Goal: Task Accomplishment & Management: Use online tool/utility

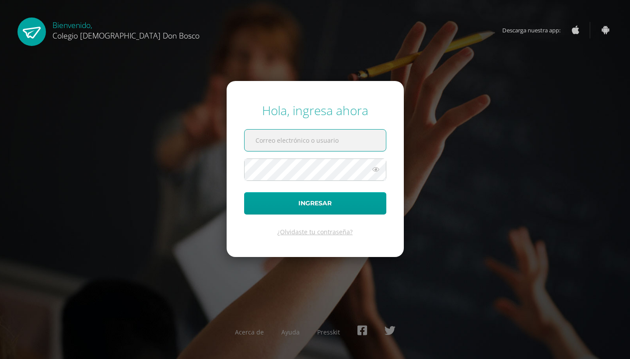
type input "[PERSON_NAME][EMAIL_ADDRESS][DOMAIN_NAME]"
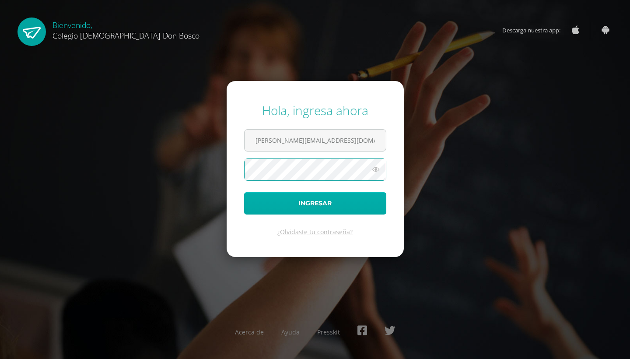
click at [286, 202] on button "Ingresar" at bounding box center [315, 203] width 142 height 22
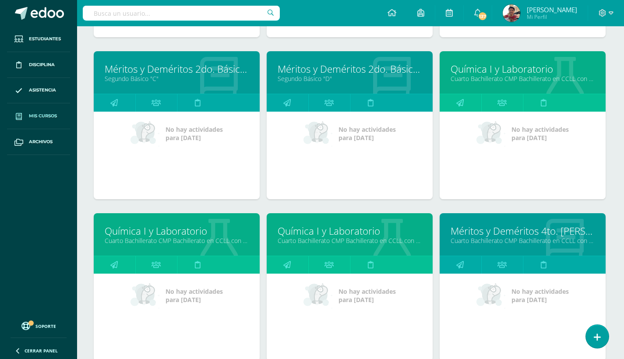
scroll to position [434, 1]
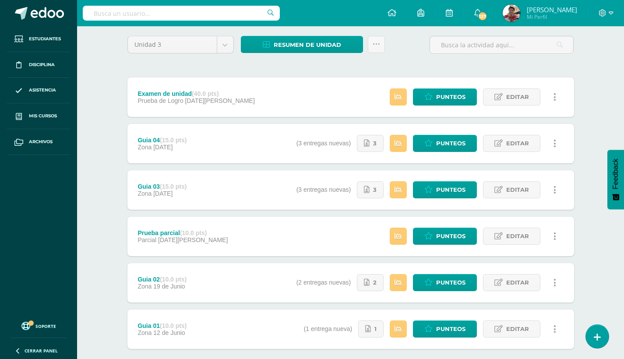
scroll to position [79, 0]
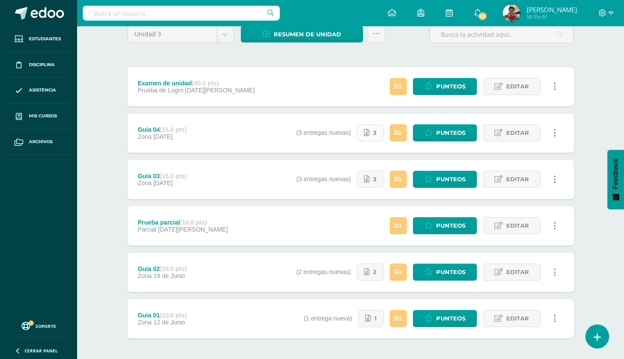
click at [375, 136] on span "3" at bounding box center [375, 133] width 4 height 16
click at [489, 236] on div "Estatus de Actividad: 1 Estudiantes sin calificar 0 Estudiantes con cero Media …" at bounding box center [474, 225] width 197 height 39
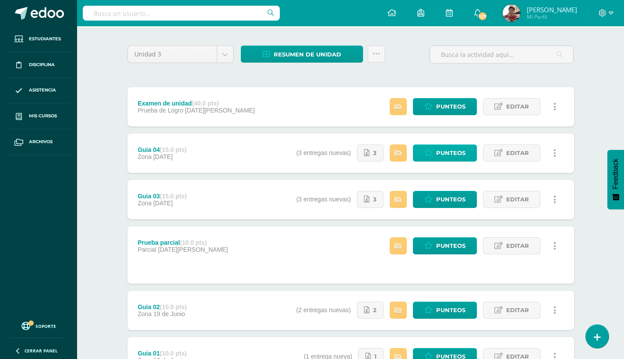
scroll to position [59, 0]
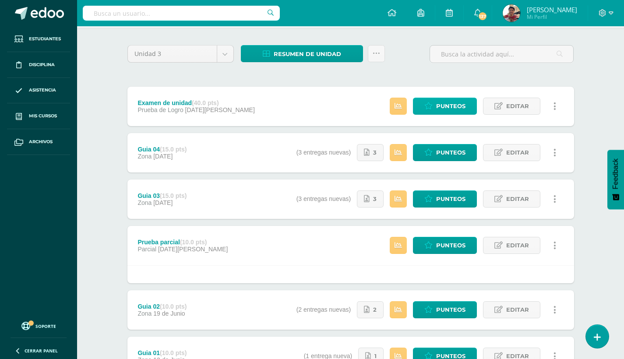
click at [443, 107] on span "Punteos" at bounding box center [450, 106] width 29 height 16
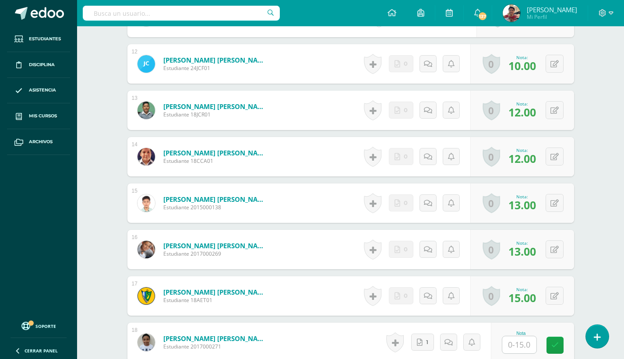
scroll to position [824, 0]
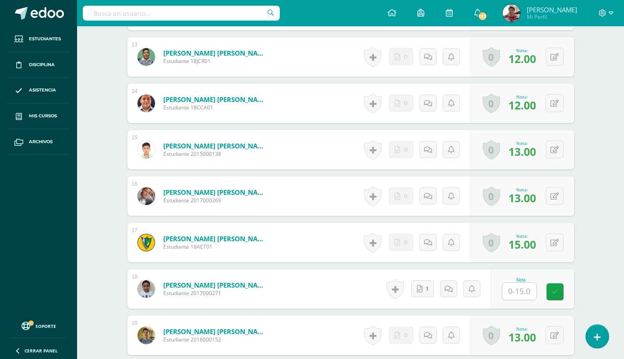
click at [517, 296] on input "text" at bounding box center [519, 291] width 34 height 17
type input "10"
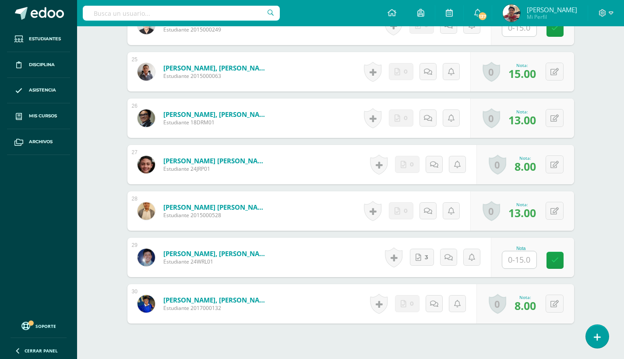
scroll to position [1402, 0]
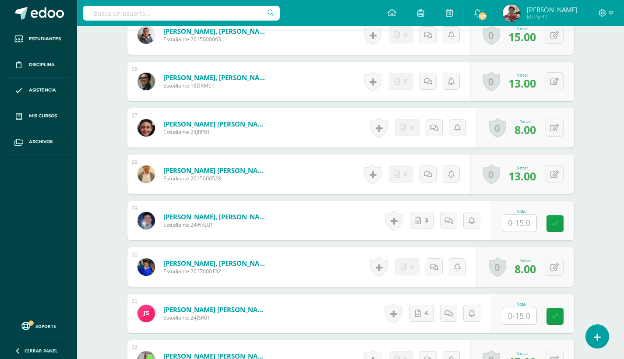
click at [512, 220] on input "text" at bounding box center [519, 222] width 34 height 17
type input "10"
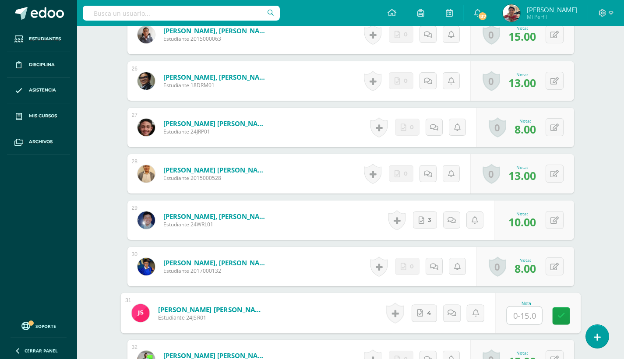
click at [517, 313] on input "text" at bounding box center [523, 316] width 35 height 18
type input "10"
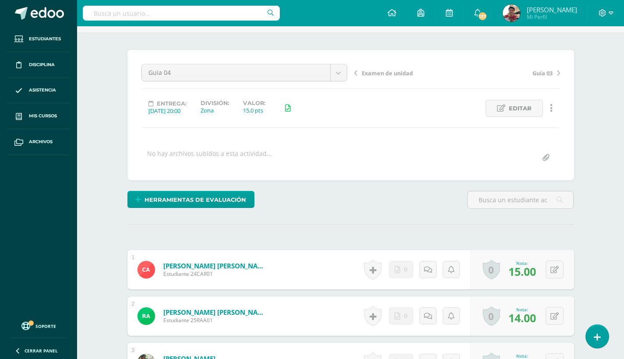
scroll to position [50, 0]
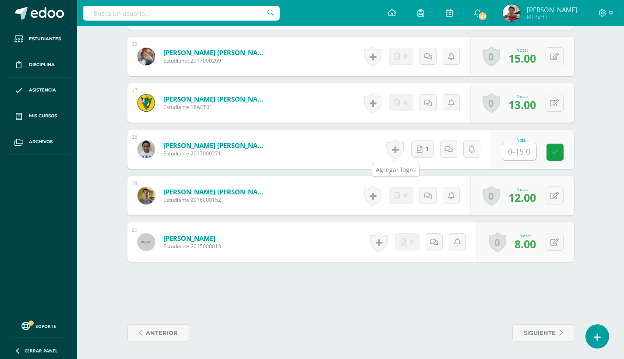
scroll to position [963, 0]
click at [515, 154] on input "text" at bounding box center [519, 151] width 34 height 17
type input "10"
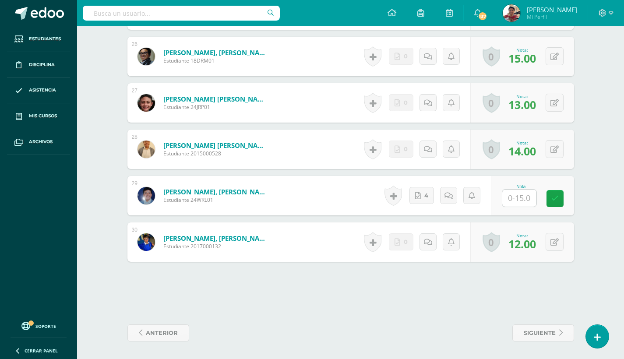
scroll to position [1427, 0]
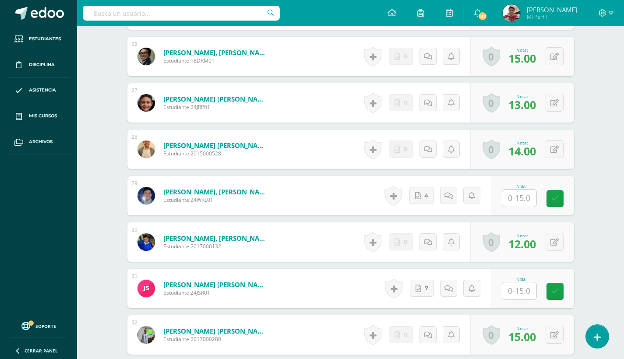
click at [513, 203] on input "text" at bounding box center [519, 197] width 34 height 17
type input "10"
click at [524, 294] on input "text" at bounding box center [519, 290] width 34 height 17
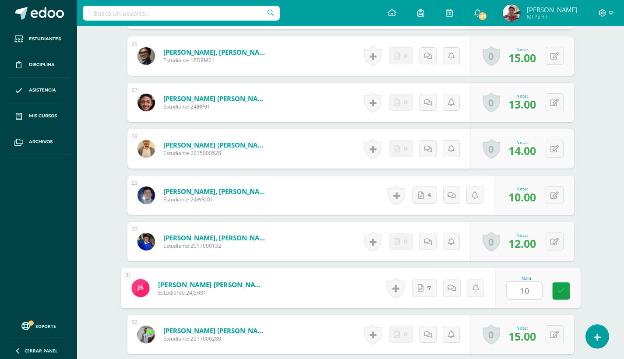
type input "10"
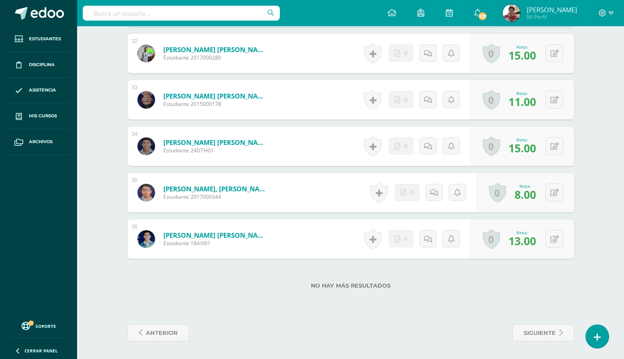
scroll to position [1708, 0]
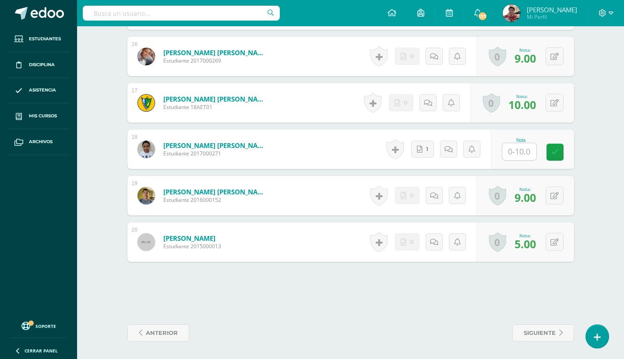
scroll to position [963, 0]
click at [522, 154] on input "text" at bounding box center [523, 152] width 35 height 18
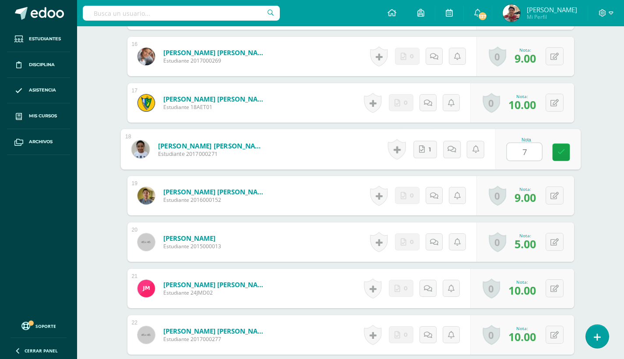
type input "7"
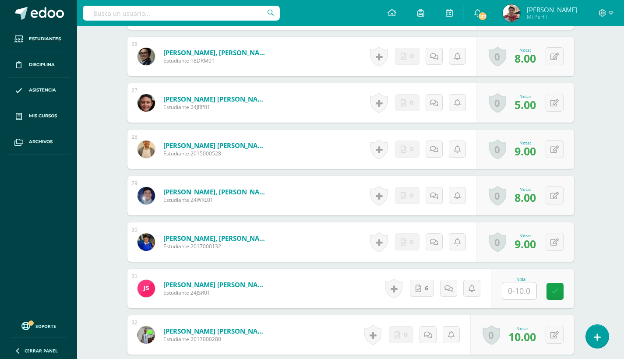
scroll to position [1427, 0]
click at [516, 290] on input "text" at bounding box center [519, 290] width 34 height 17
type input "7"
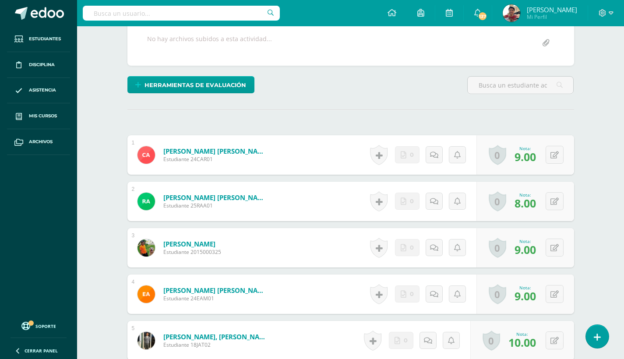
scroll to position [137, 0]
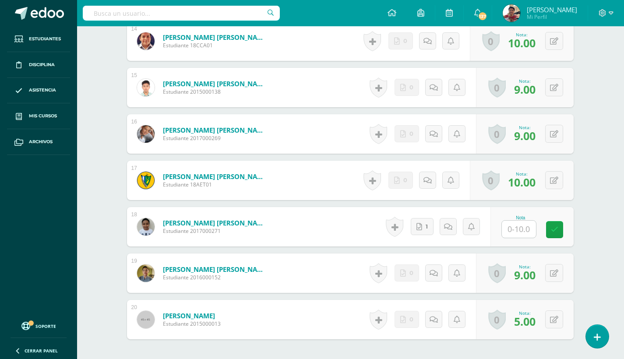
scroll to position [891, 0]
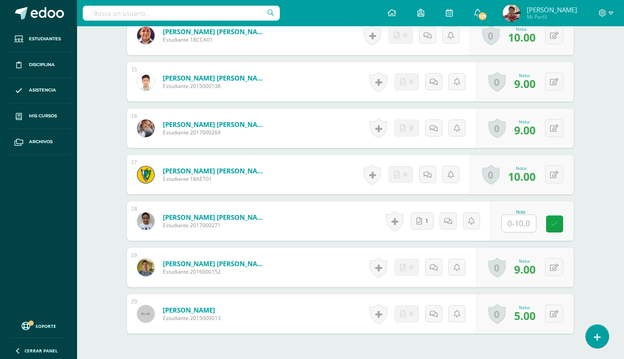
click at [519, 218] on input "text" at bounding box center [518, 223] width 34 height 17
type input "7"
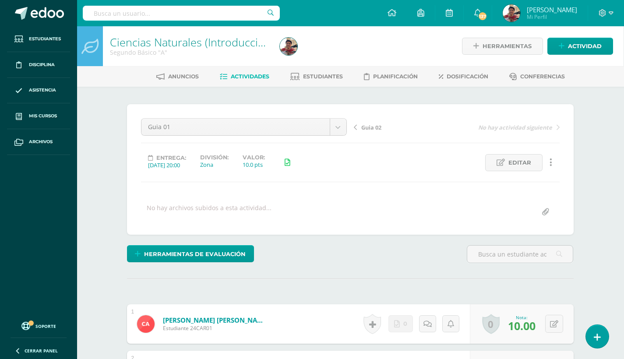
scroll to position [0, 0]
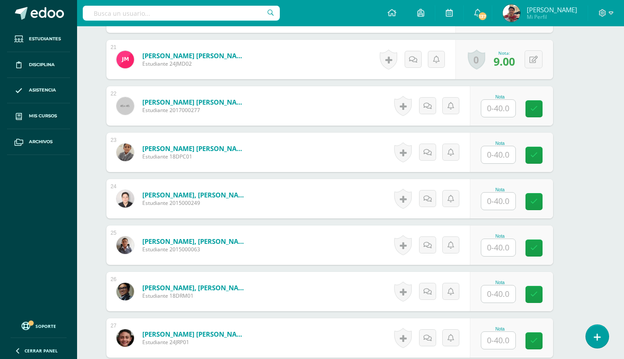
scroll to position [1192, 21]
click at [502, 107] on input "text" at bounding box center [498, 108] width 34 height 17
type input "26"
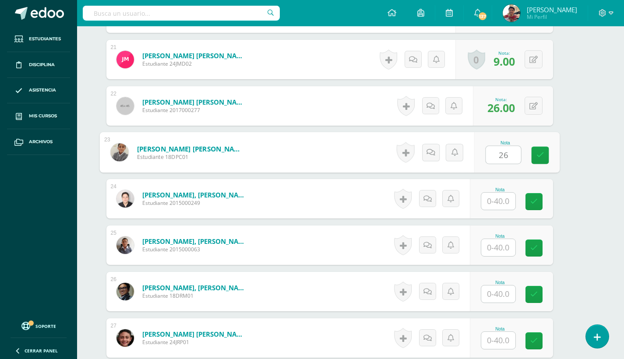
type input "26"
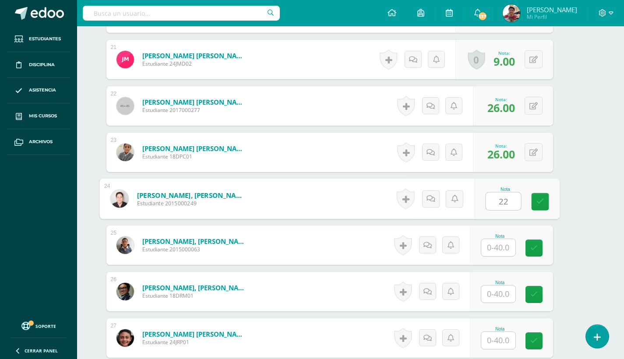
type input "22"
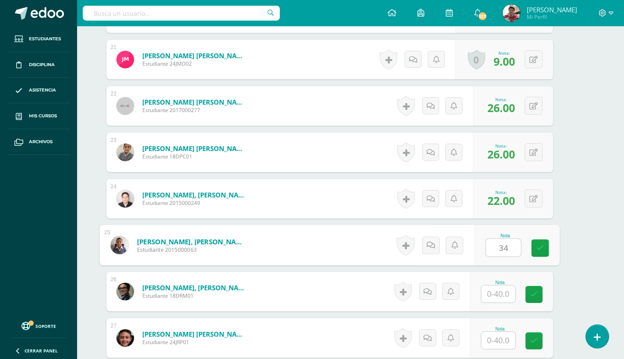
type input "34"
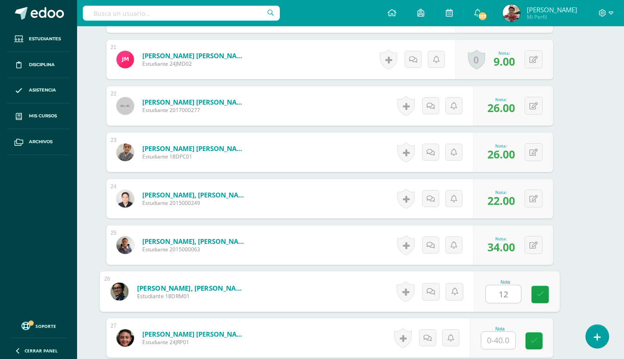
type input "12"
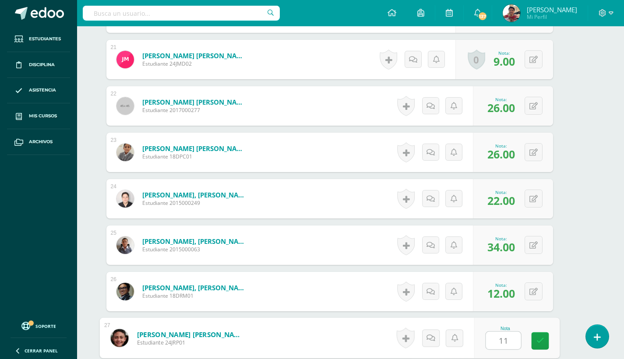
type input "11"
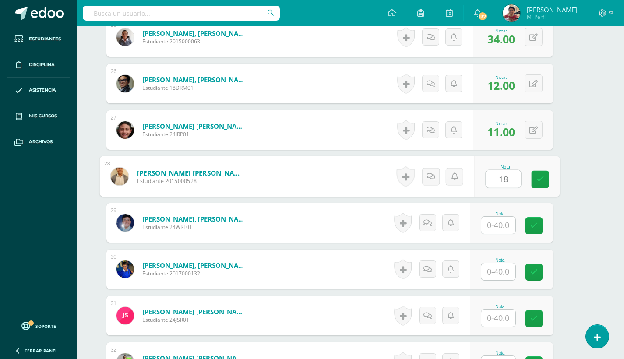
type input "18"
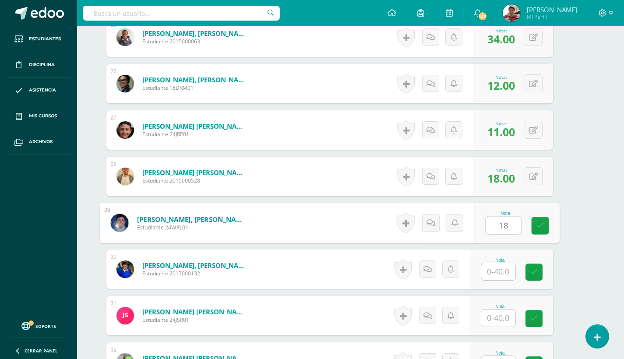
type input "18"
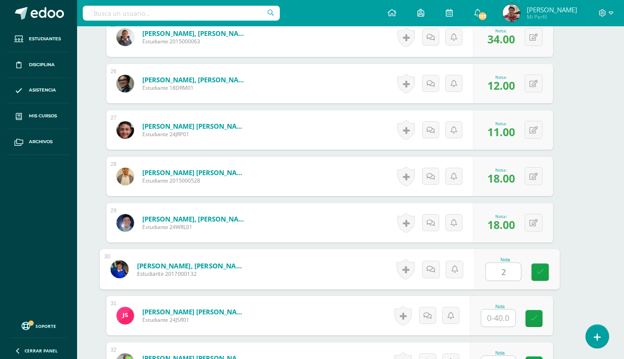
type input "2"
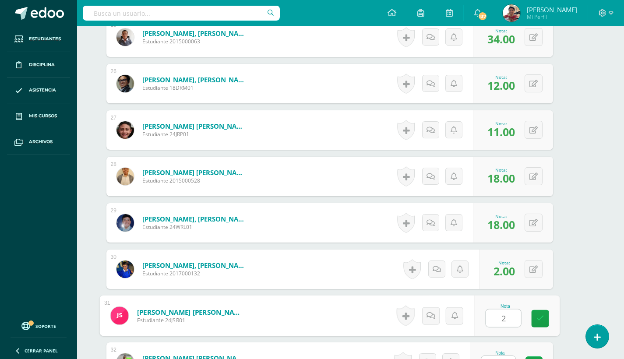
type input "2"
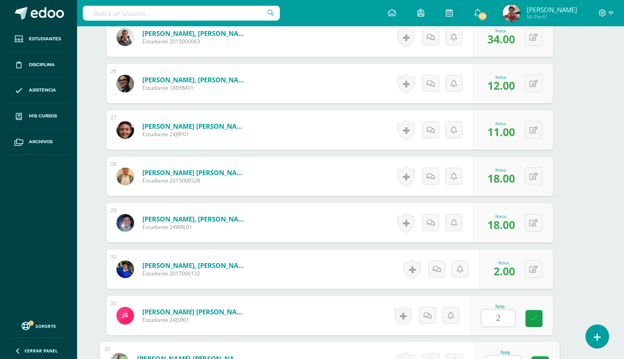
scroll to position [1585, 21]
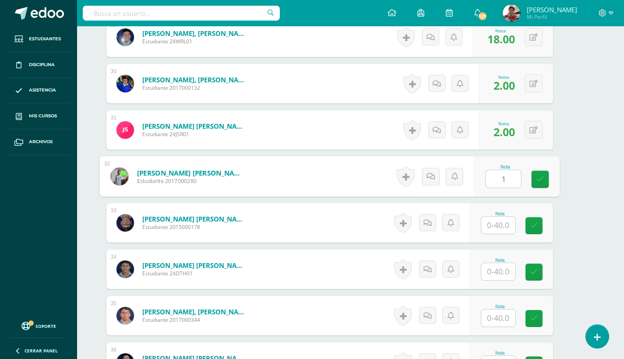
type input "1"
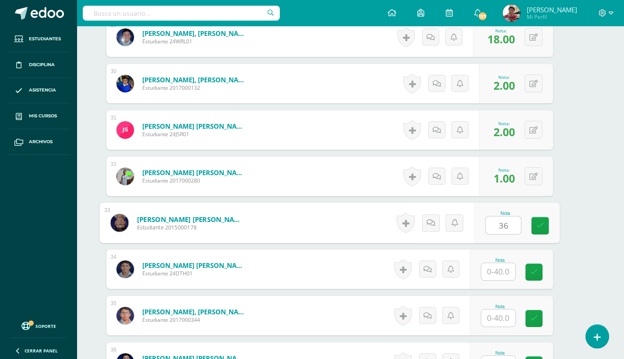
type input "36"
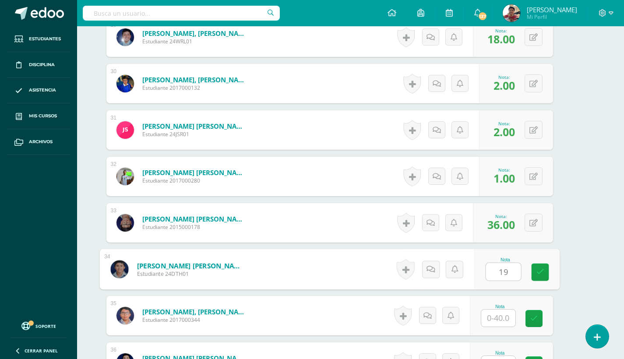
type input "19"
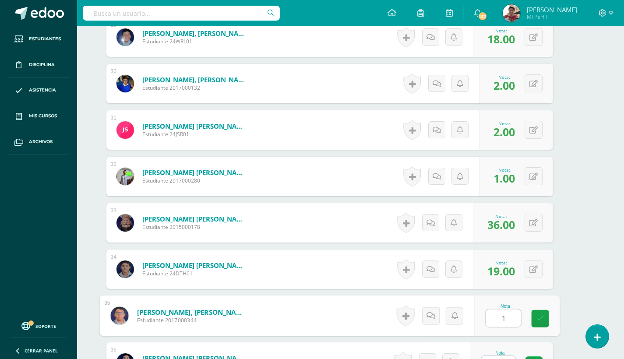
type input "1"
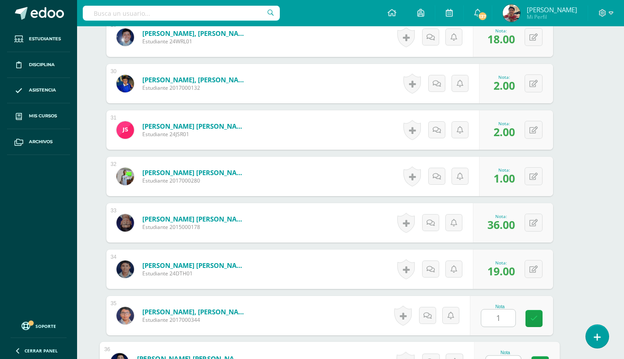
scroll to position [1708, 21]
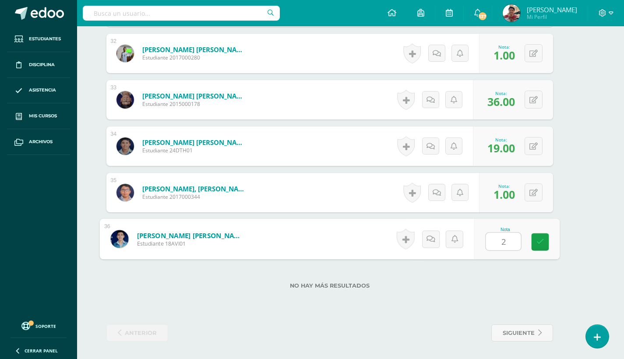
type input "28"
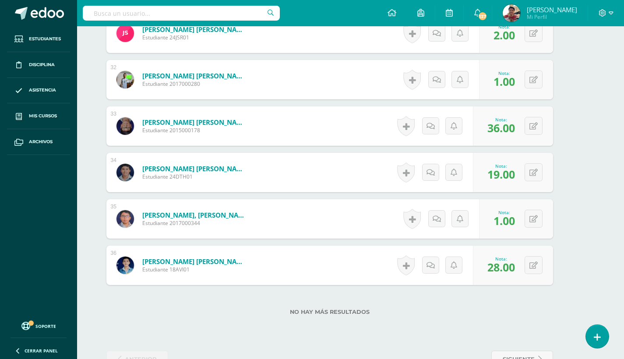
scroll to position [1686, 21]
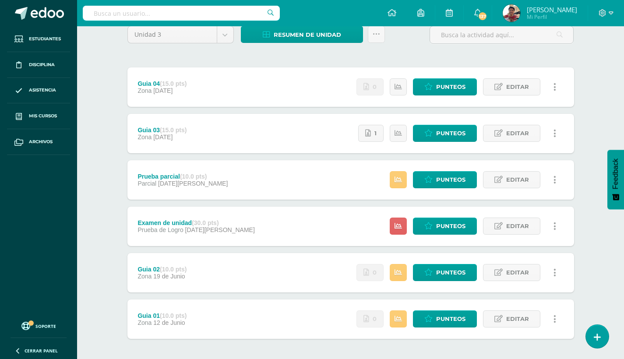
scroll to position [72, 0]
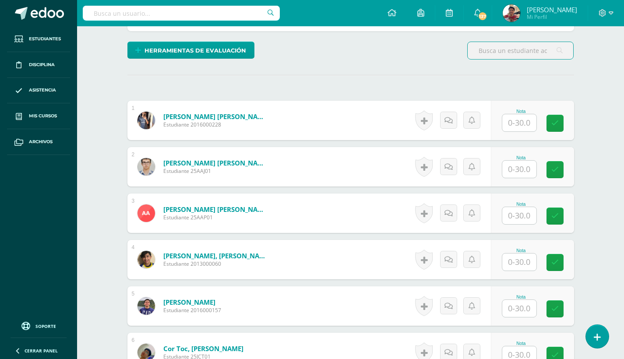
scroll to position [204, 0]
click at [514, 127] on input "text" at bounding box center [519, 122] width 34 height 17
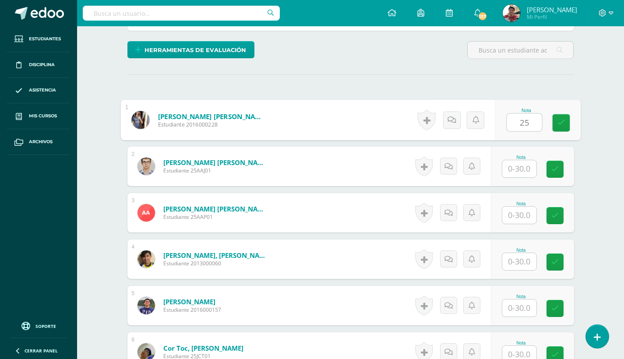
type input "25"
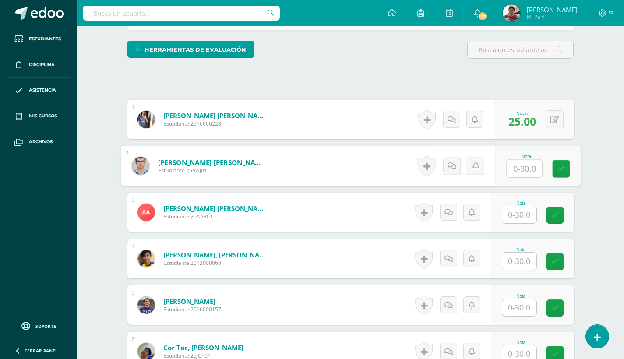
scroll to position [205, 0]
type input "23"
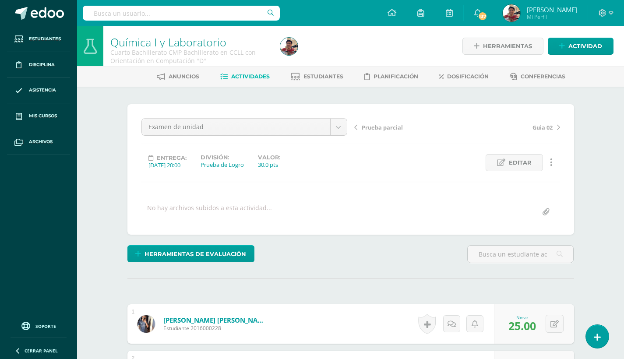
scroll to position [0, 0]
click at [512, 164] on span "Editar" at bounding box center [519, 162] width 23 height 16
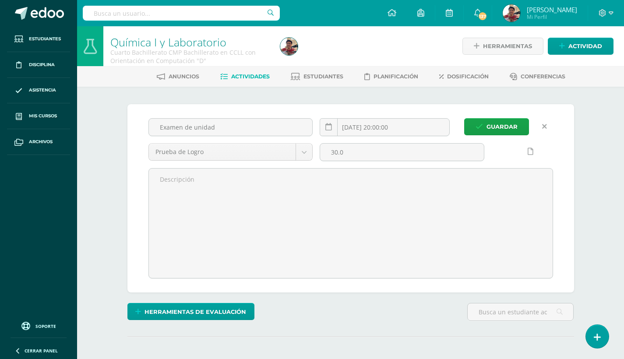
type input "0"
click at [366, 148] on input "30.0" at bounding box center [402, 152] width 164 height 17
type input "40"
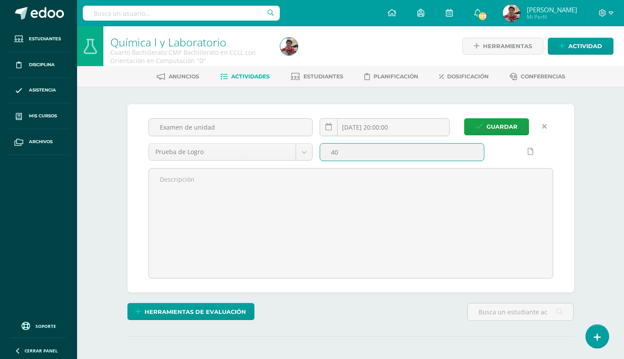
click at [496, 126] on button "Guardar" at bounding box center [496, 126] width 65 height 17
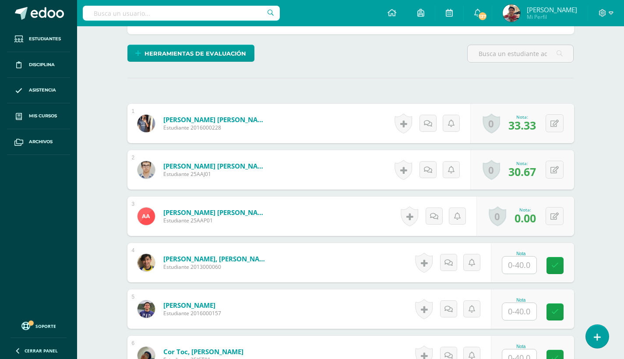
scroll to position [201, 0]
click at [554, 124] on icon at bounding box center [554, 122] width 8 height 7
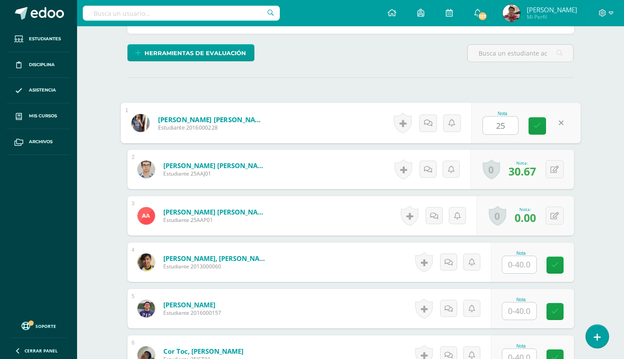
type input "25"
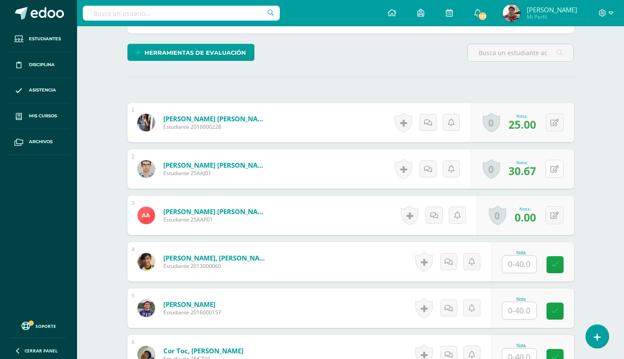
click at [555, 168] on icon at bounding box center [554, 168] width 8 height 7
type input "23"
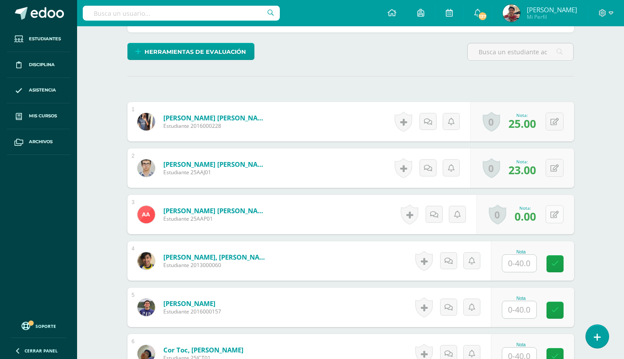
click at [557, 217] on icon at bounding box center [554, 214] width 8 height 7
type input "36"
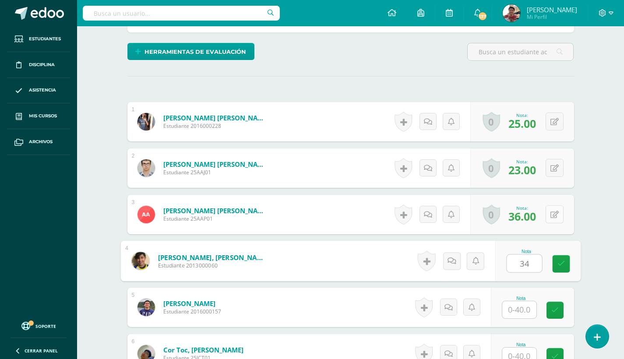
type input "34"
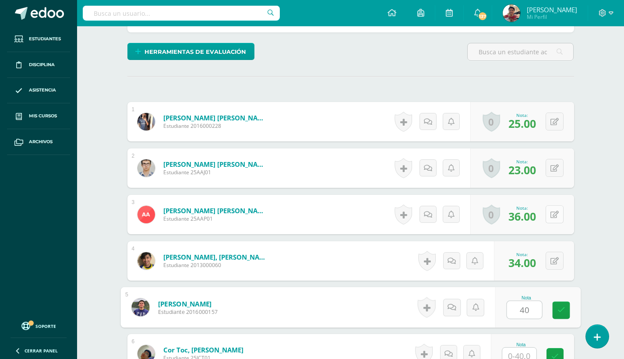
type input "40"
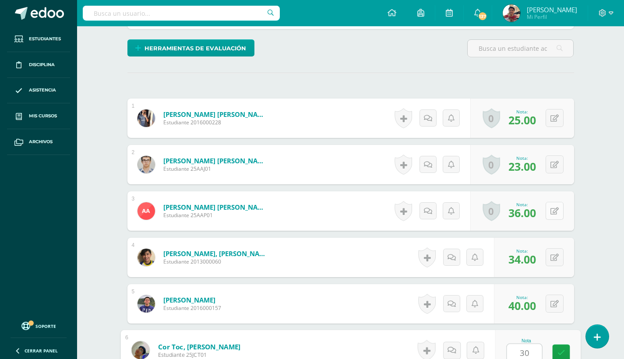
type input "30"
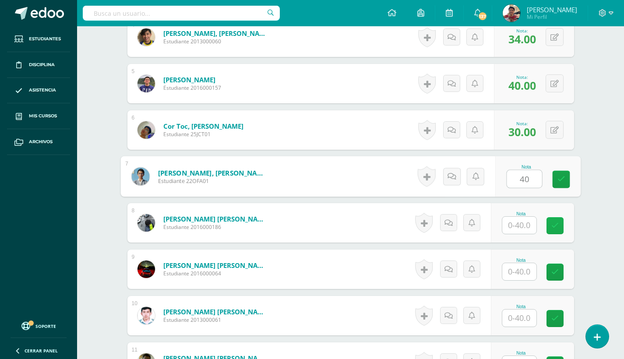
type input "40"
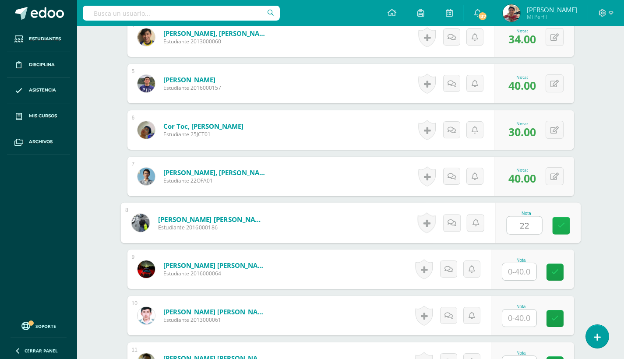
type input "22"
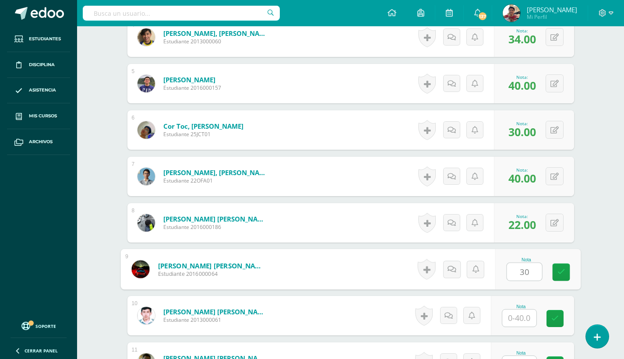
type input "3"
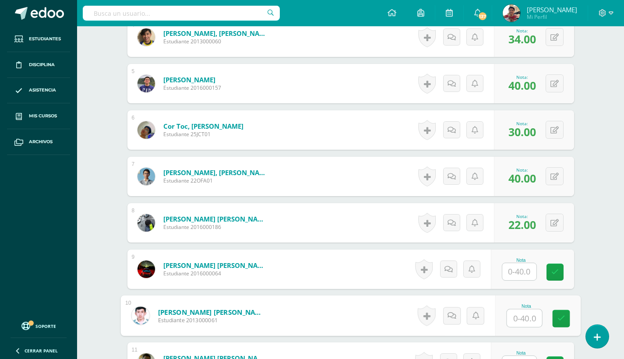
click at [519, 319] on input "text" at bounding box center [523, 318] width 35 height 18
type input "30"
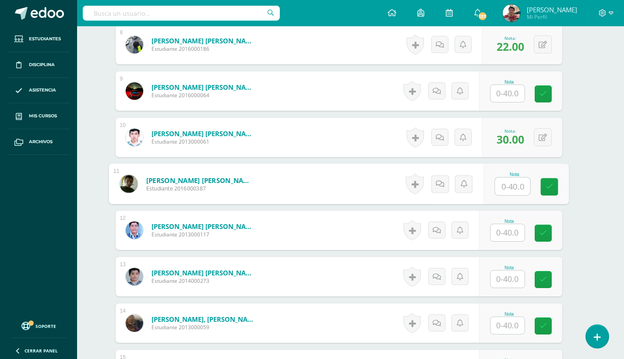
scroll to position [603, 12]
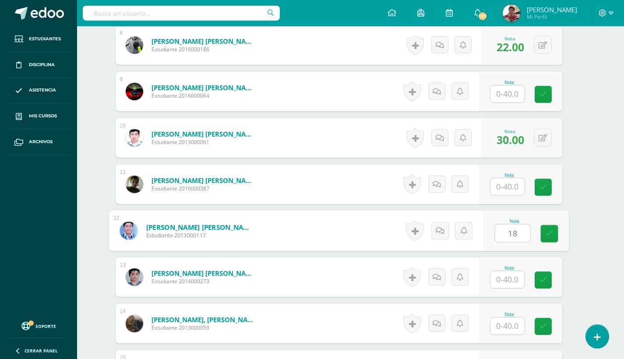
type input "18"
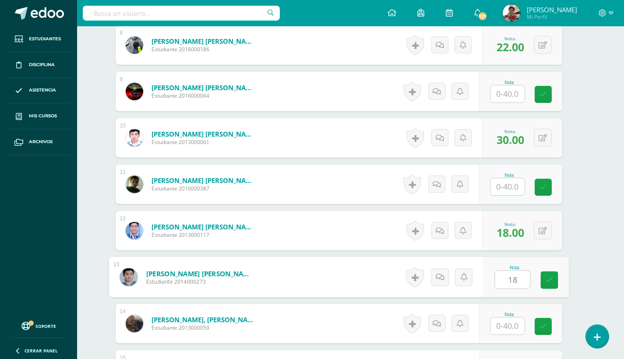
type input "1"
type input "24"
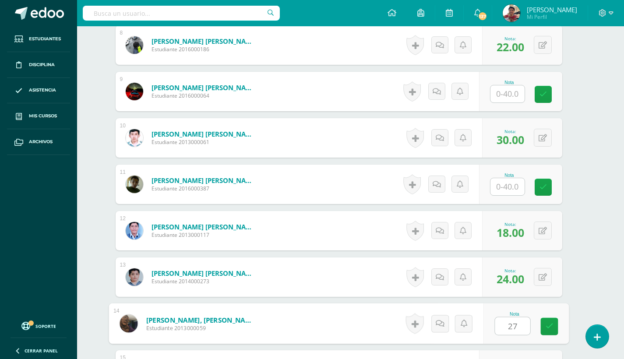
type input "27"
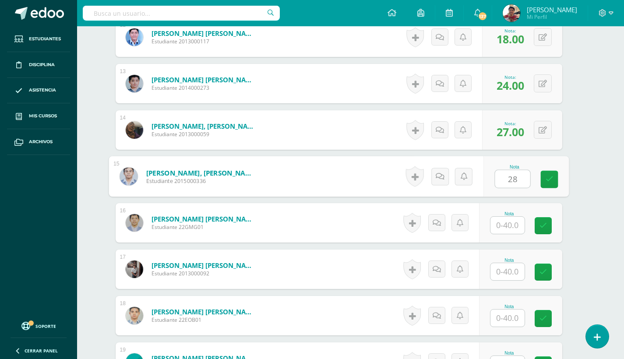
type input "28"
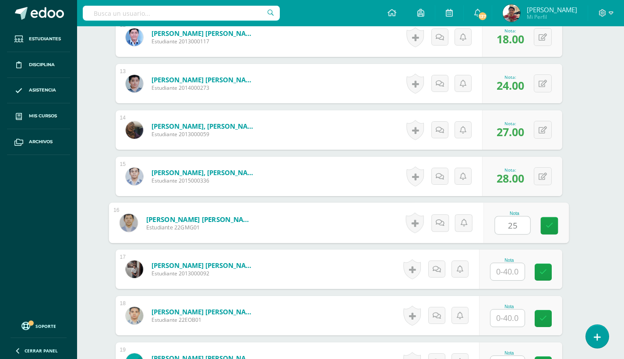
type input "25"
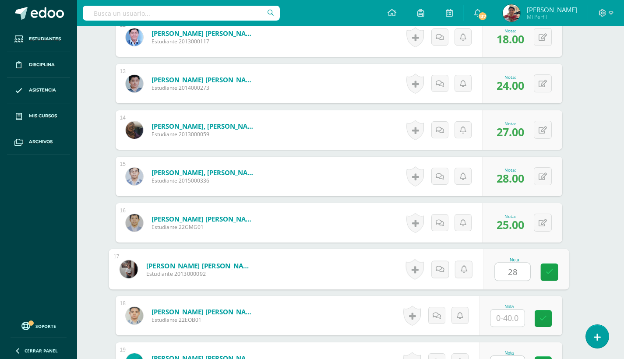
type input "28"
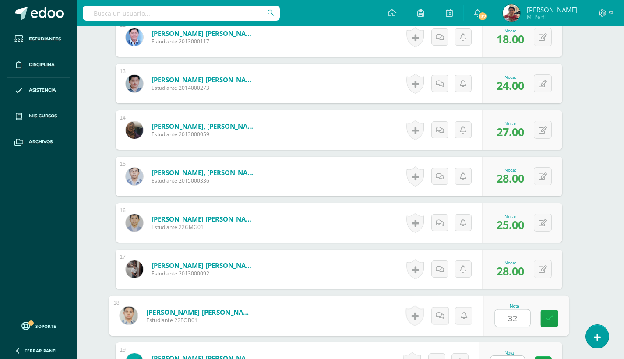
type input "32"
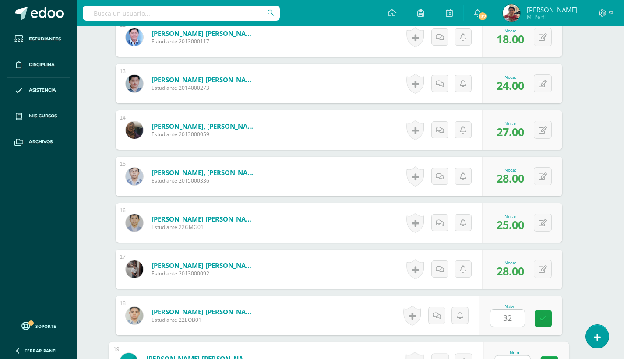
scroll to position [982, 12]
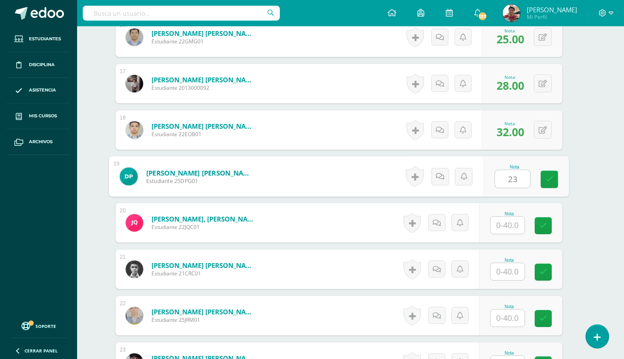
type input "23"
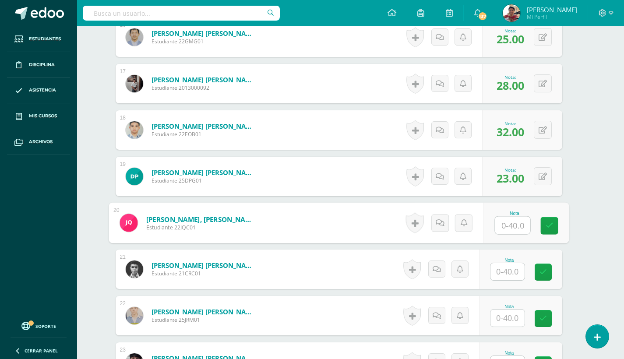
type input "1"
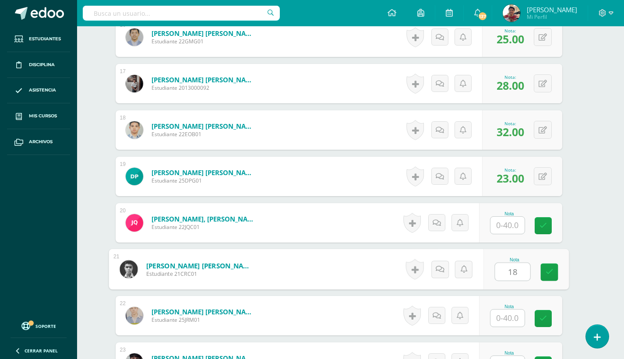
type input "18"
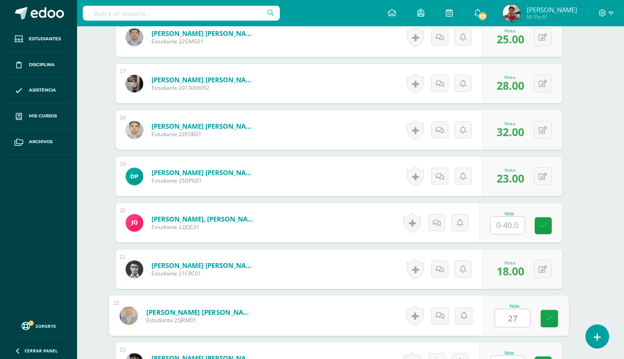
type input "27"
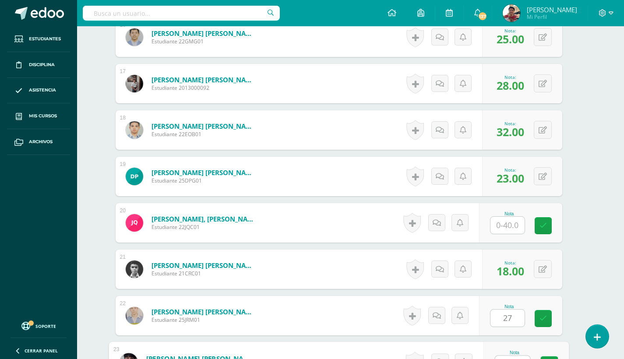
scroll to position [1168, 12]
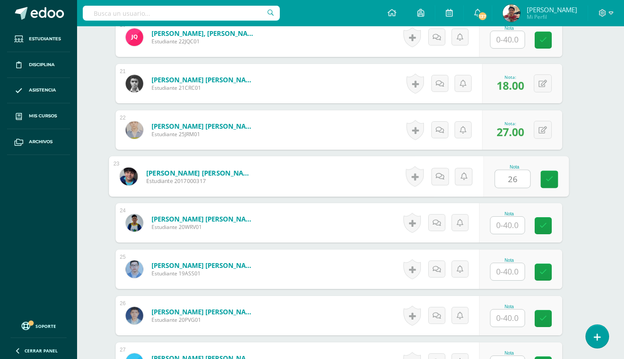
type input "26"
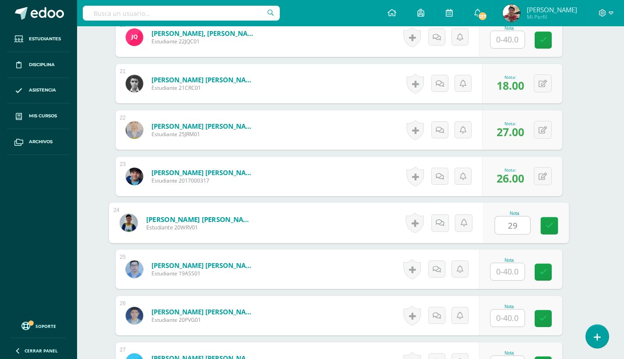
type input "29"
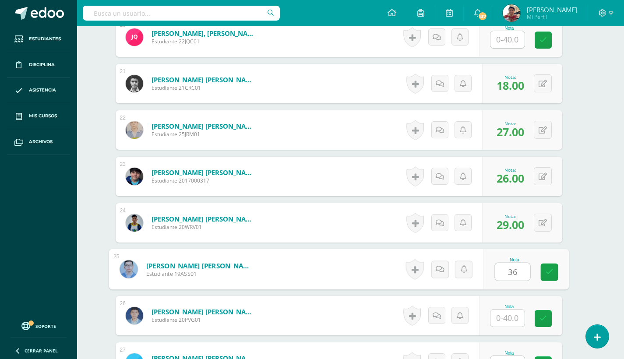
type input "36"
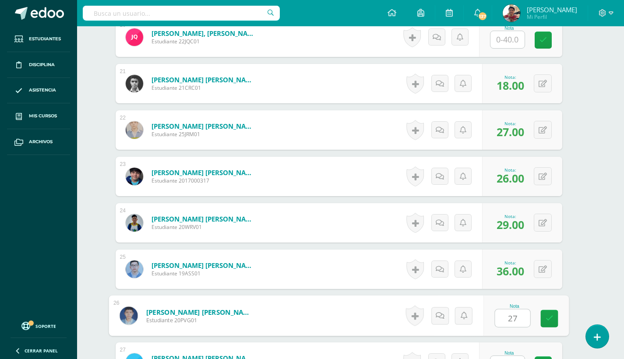
type input "27"
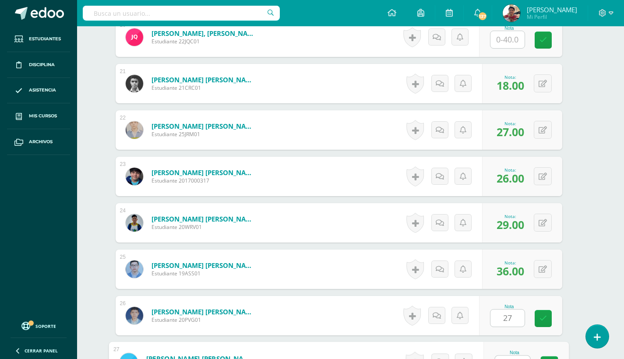
scroll to position [1353, 12]
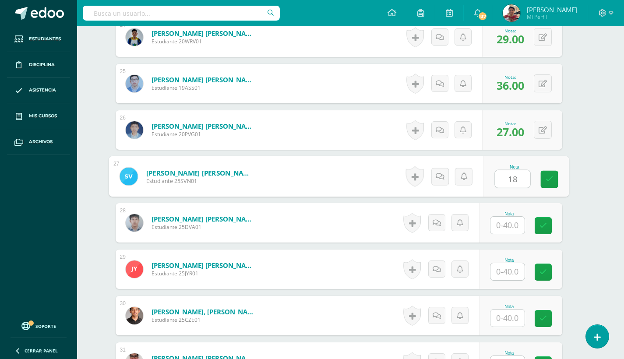
type input "18"
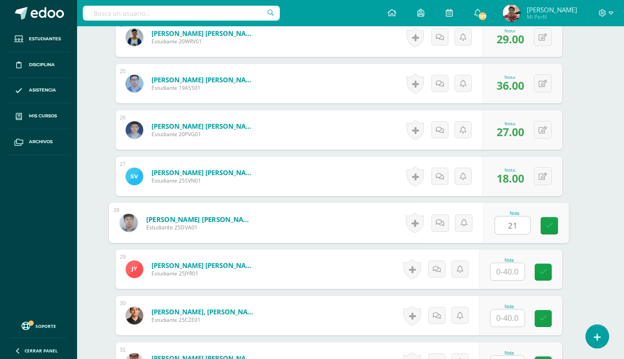
type input "21"
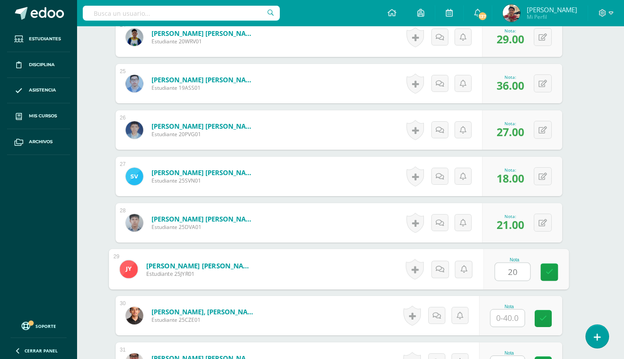
type input "20"
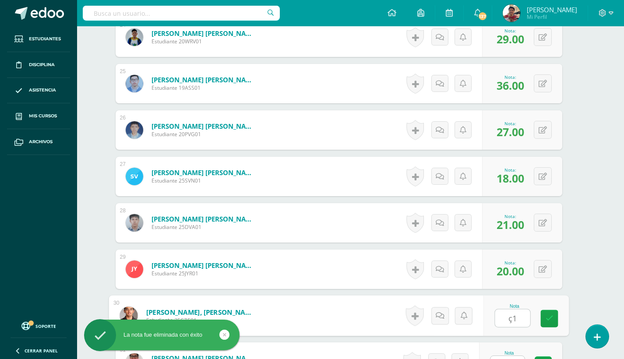
type input "ç"
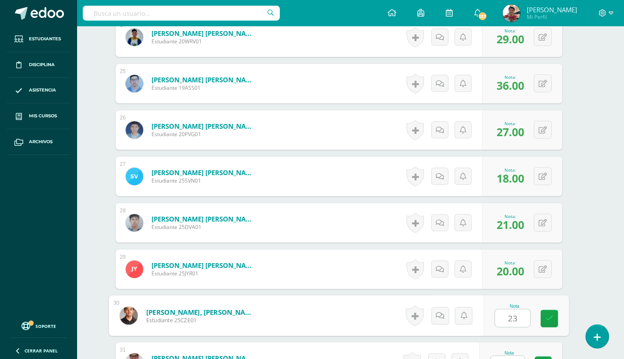
type input "23"
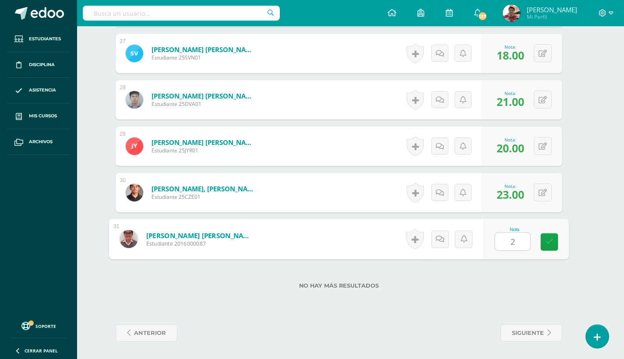
type input "26"
